Goal: Information Seeking & Learning: Learn about a topic

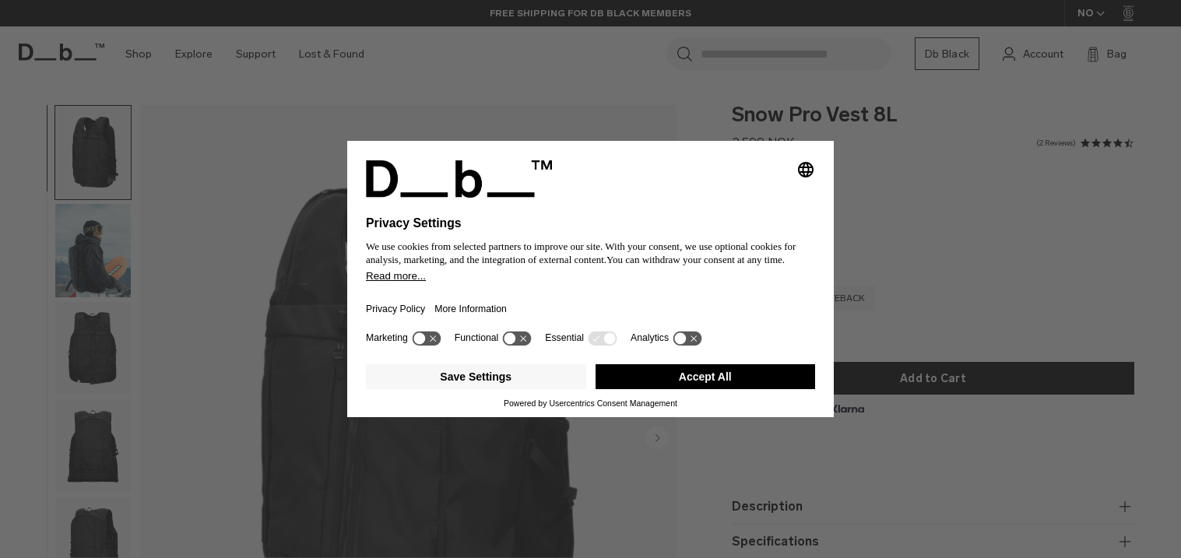
click at [804, 185] on div "Selecting an option will immediately change the language" at bounding box center [590, 178] width 449 height 37
click at [678, 374] on button "Accept All" at bounding box center [706, 376] width 220 height 25
click at [675, 376] on button "Accept All" at bounding box center [706, 376] width 220 height 25
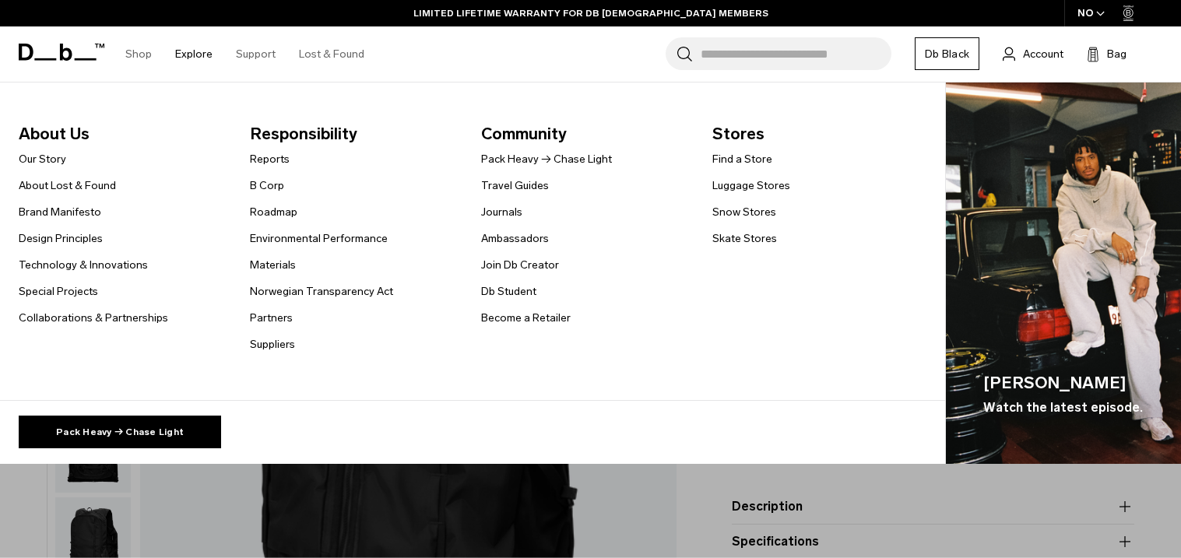
click at [178, 48] on link "Explore" at bounding box center [193, 53] width 37 height 55
click at [185, 57] on link "Explore" at bounding box center [193, 53] width 37 height 55
click at [42, 163] on link "Our Story" at bounding box center [43, 159] width 48 height 16
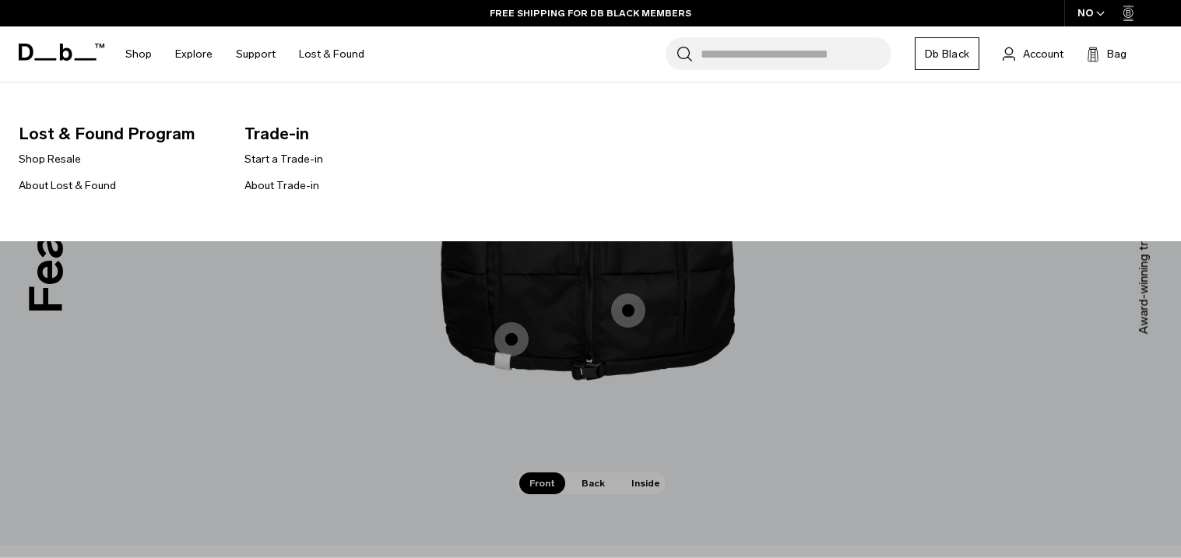
scroll to position [2551, 0]
